Goal: Find contact information: Find contact information

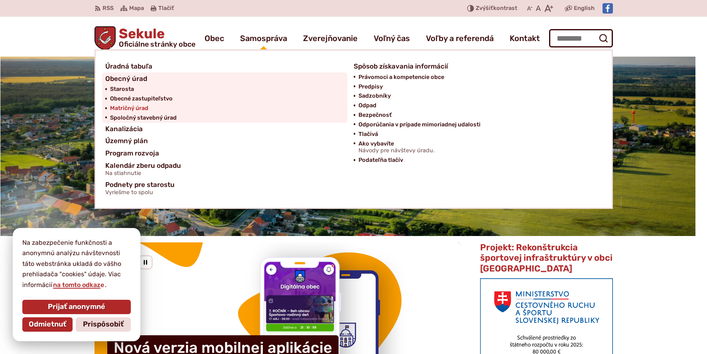
click at [124, 109] on span "Matričný úrad" at bounding box center [129, 109] width 38 height 10
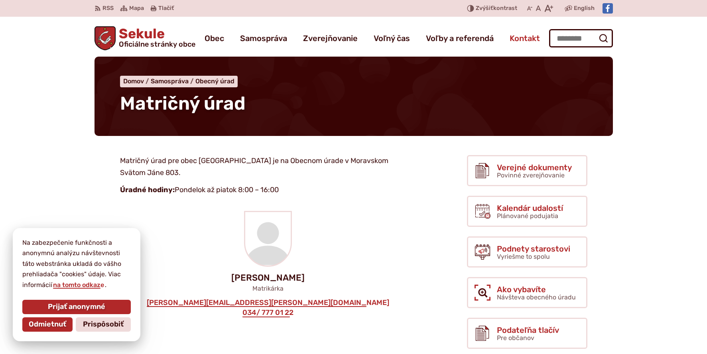
click at [527, 38] on span "Kontakt" at bounding box center [525, 38] width 30 height 22
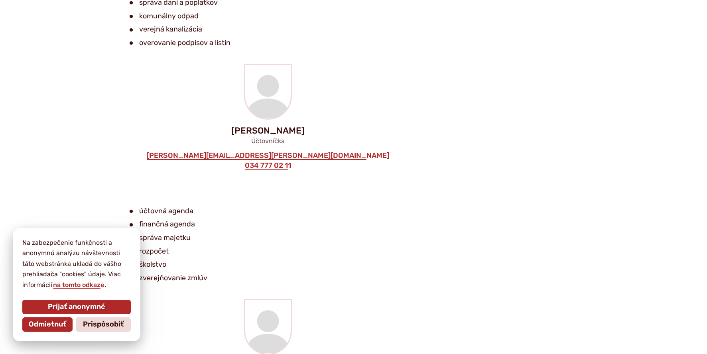
scroll to position [1117, 0]
